Goal: Transaction & Acquisition: Obtain resource

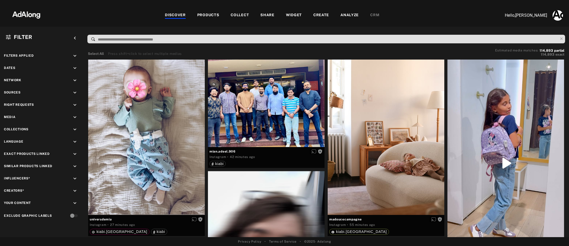
click at [213, 16] on div "PRODUCTS" at bounding box center [208, 15] width 22 height 6
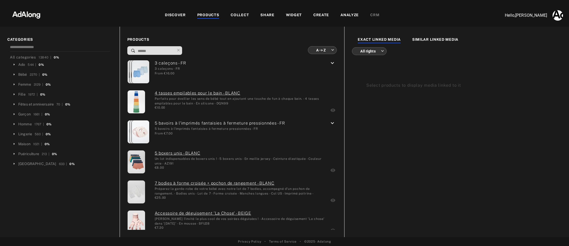
click at [241, 14] on div "COLLECT" at bounding box center [239, 15] width 18 height 6
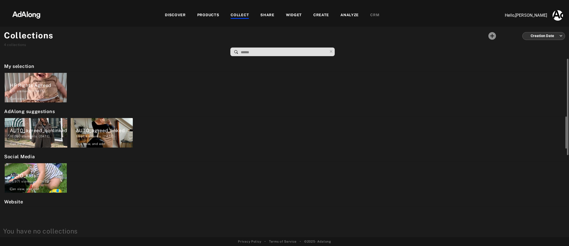
click at [34, 127] on div "AUTO_agreed_nonlinked" at bounding box center [38, 130] width 57 height 7
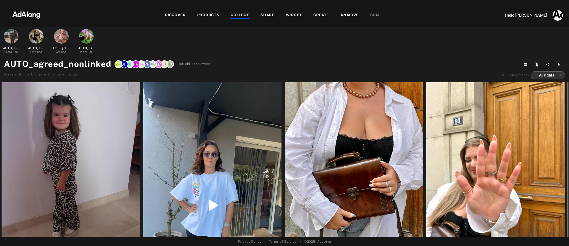
click at [89, 139] on div at bounding box center [71, 174] width 138 height 184
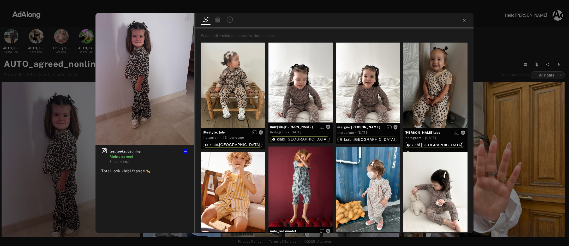
click at [218, 21] on icon at bounding box center [217, 19] width 5 height 6
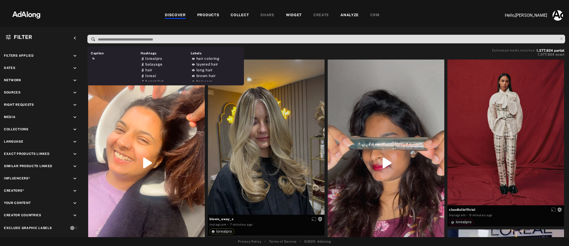
click at [148, 38] on input at bounding box center [327, 39] width 460 height 7
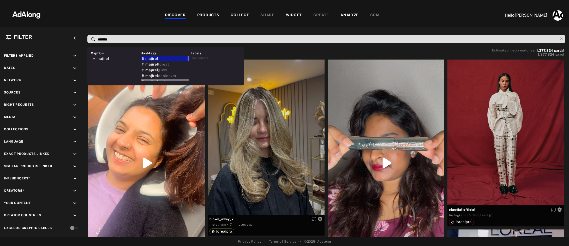
type input "*******"
click at [159, 59] on div "majirel" at bounding box center [165, 59] width 49 height 6
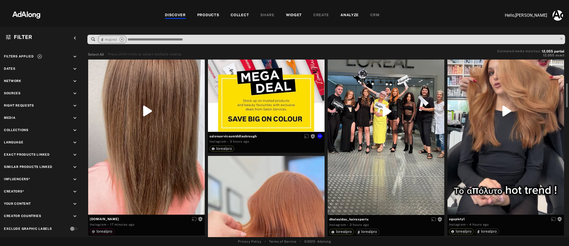
scroll to position [67, 0]
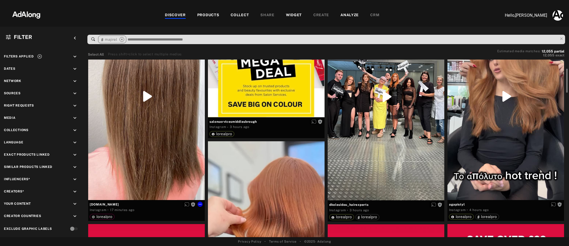
click at [164, 133] on div "Get rights" at bounding box center [146, 96] width 117 height 207
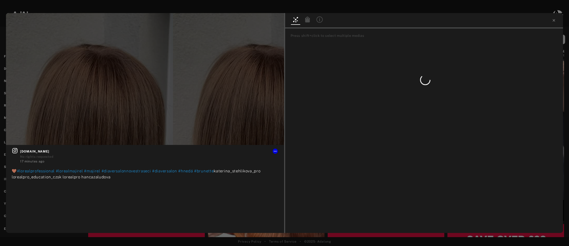
click at [306, 21] on icon at bounding box center [307, 19] width 5 height 6
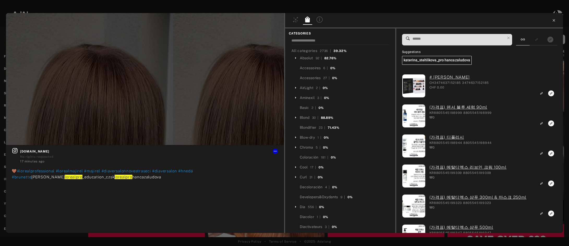
click at [553, 21] on icon at bounding box center [553, 20] width 2 height 2
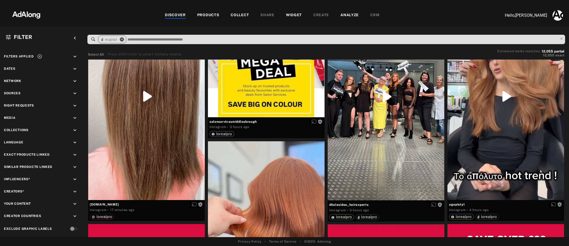
click at [123, 39] on icon "close" at bounding box center [121, 39] width 5 height 5
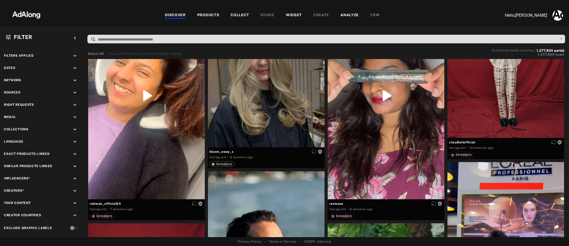
click at [123, 39] on input at bounding box center [327, 39] width 460 height 7
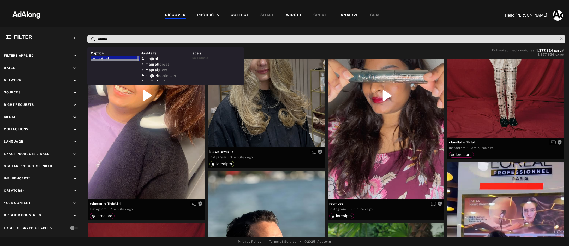
type input "*******"
click at [95, 59] on div at bounding box center [115, 59] width 49 height 4
click at [107, 57] on span "majirel" at bounding box center [102, 58] width 13 height 4
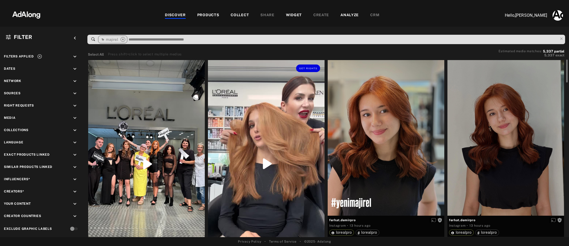
click at [238, 140] on div "Get rights" at bounding box center [266, 163] width 117 height 207
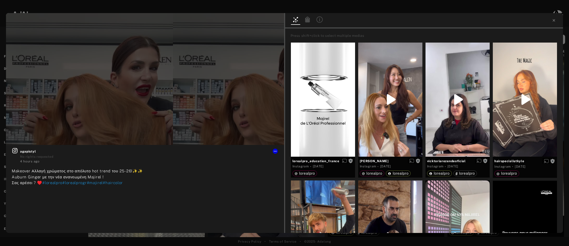
click at [308, 20] on icon at bounding box center [307, 19] width 5 height 6
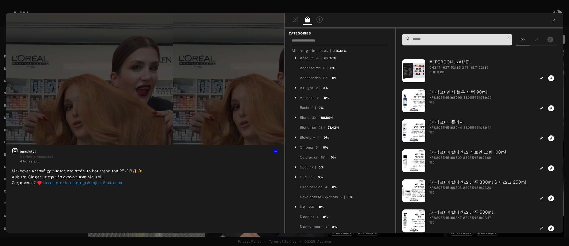
click at [551, 20] on icon at bounding box center [553, 20] width 4 height 4
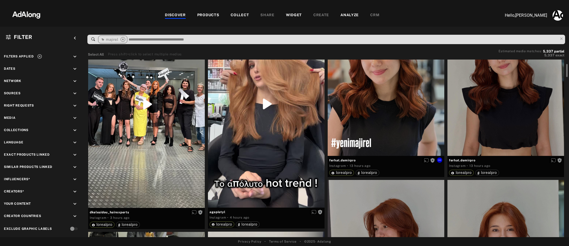
scroll to position [78, 0]
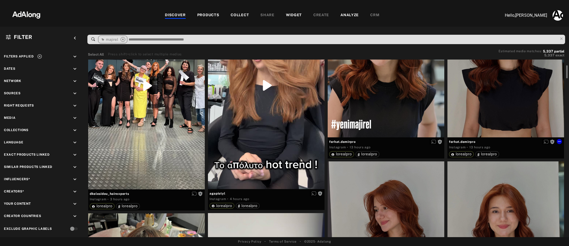
click at [488, 97] on div "Get rights" at bounding box center [505, 59] width 117 height 155
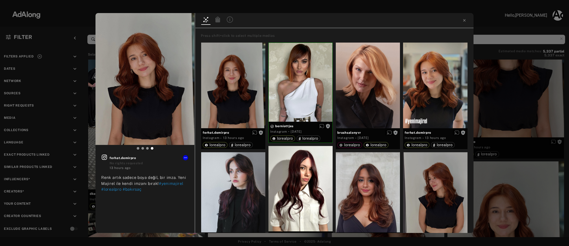
click at [217, 20] on icon at bounding box center [217, 19] width 5 height 6
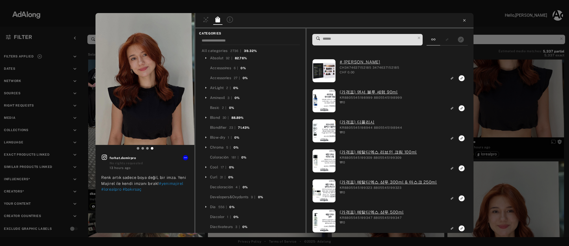
click at [464, 21] on icon at bounding box center [464, 20] width 4 height 4
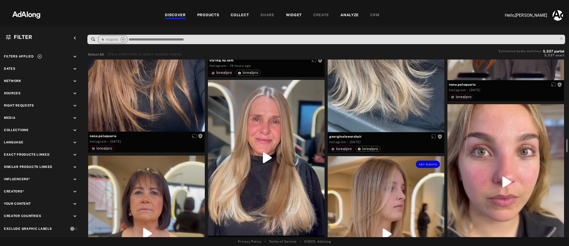
scroll to position [724, 0]
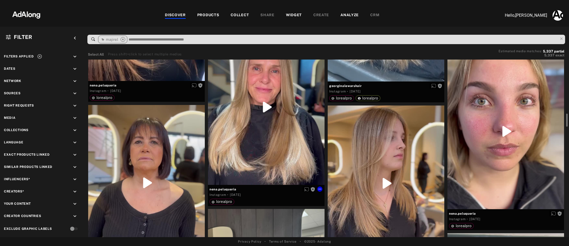
click at [280, 145] on div "Get rights" at bounding box center [266, 106] width 117 height 155
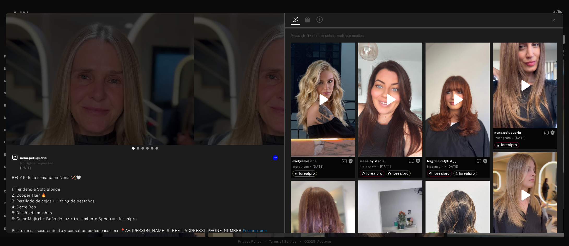
click at [307, 21] on icon at bounding box center [307, 19] width 5 height 6
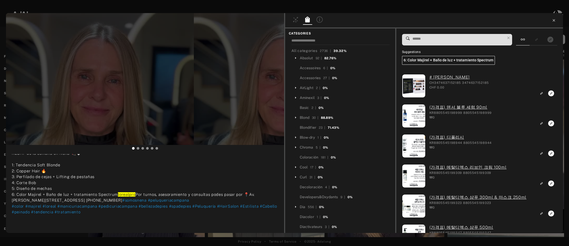
click at [553, 20] on icon at bounding box center [553, 20] width 2 height 2
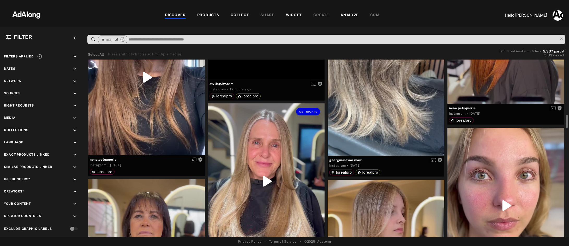
scroll to position [656, 0]
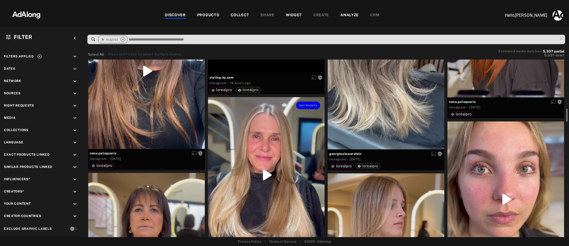
click at [275, 168] on div "Get rights" at bounding box center [266, 174] width 117 height 155
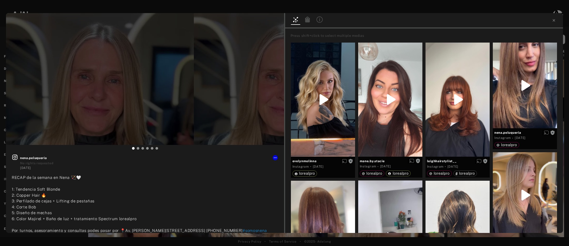
click at [308, 21] on icon at bounding box center [307, 19] width 5 height 6
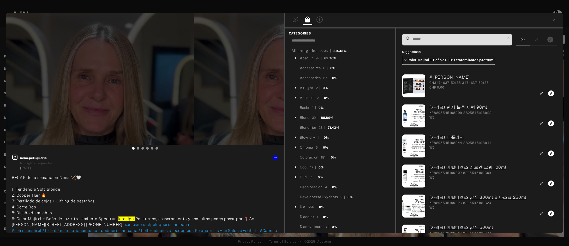
click at [444, 63] on h6 "6: Color Majirel + Baño de luz + tratamiento Spectrum" at bounding box center [448, 60] width 93 height 9
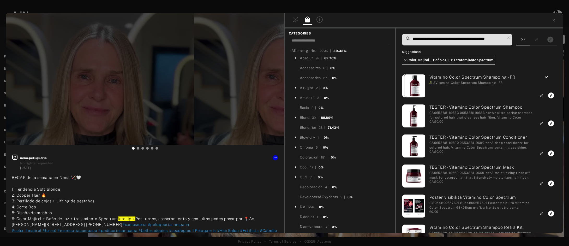
click at [435, 35] on span "**********" at bounding box center [458, 39] width 93 height 11
click at [421, 40] on input "**********" at bounding box center [458, 38] width 93 height 7
drag, startPoint x: 412, startPoint y: 38, endPoint x: 524, endPoint y: 40, distance: 111.6
click at [524, 40] on div "**********" at bounding box center [479, 39] width 155 height 11
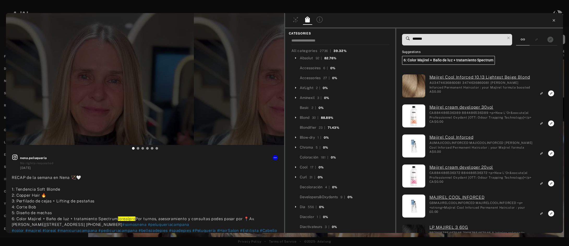
type input "*******"
click at [553, 20] on icon at bounding box center [553, 20] width 4 height 4
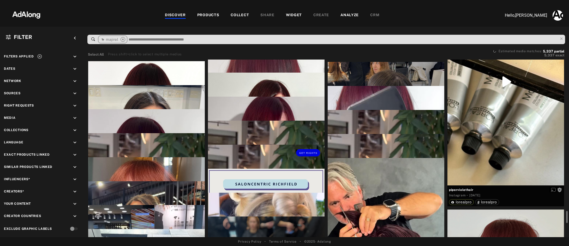
scroll to position [2223, 0]
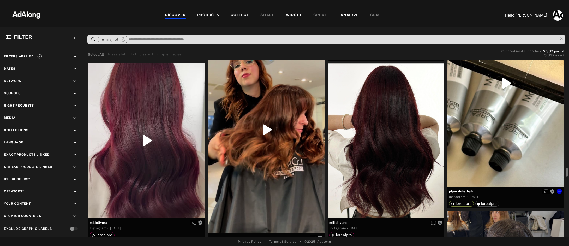
click at [471, 128] on div "Get rights" at bounding box center [505, 82] width 117 height 207
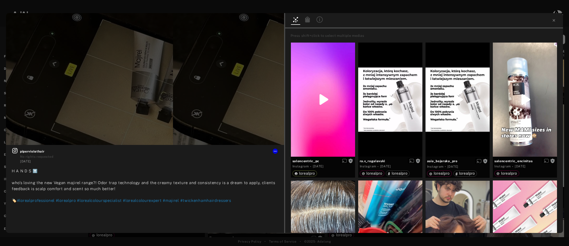
click at [306, 17] on icon at bounding box center [307, 19] width 6 height 6
